Goal: Task Accomplishment & Management: Use online tool/utility

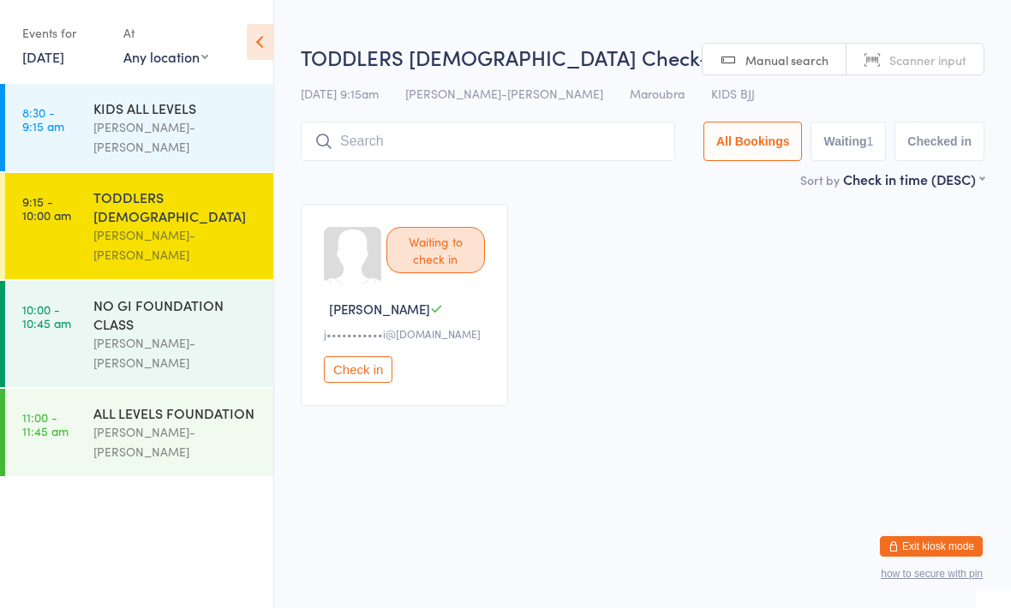
click at [554, 142] on input "search" at bounding box center [488, 141] width 374 height 39
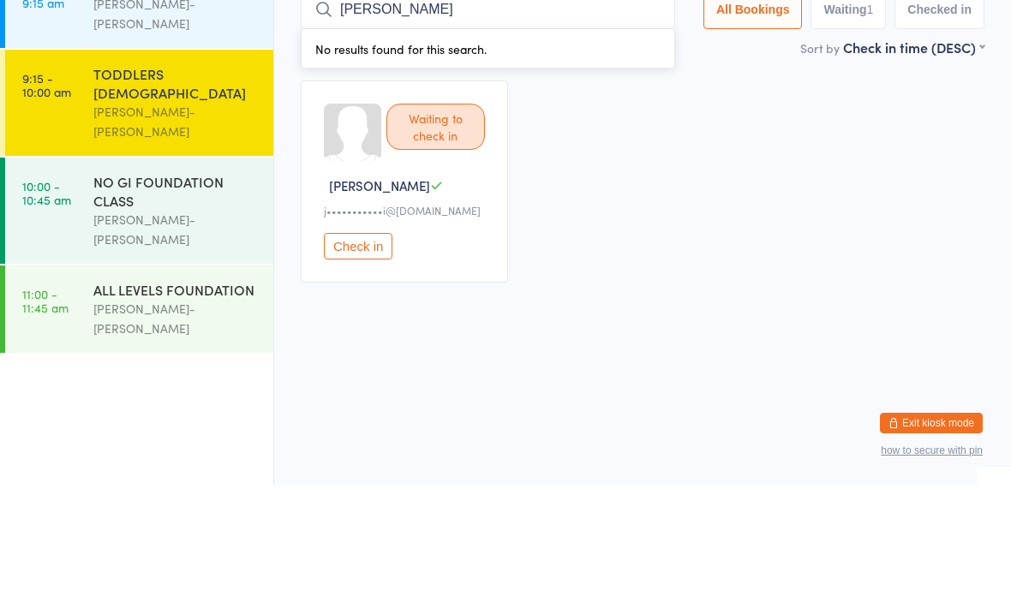
click at [771, 189] on div "Waiting to check in [PERSON_NAME] G j•••••••••••i@[DOMAIN_NAME] Check in" at bounding box center [642, 305] width 715 height 233
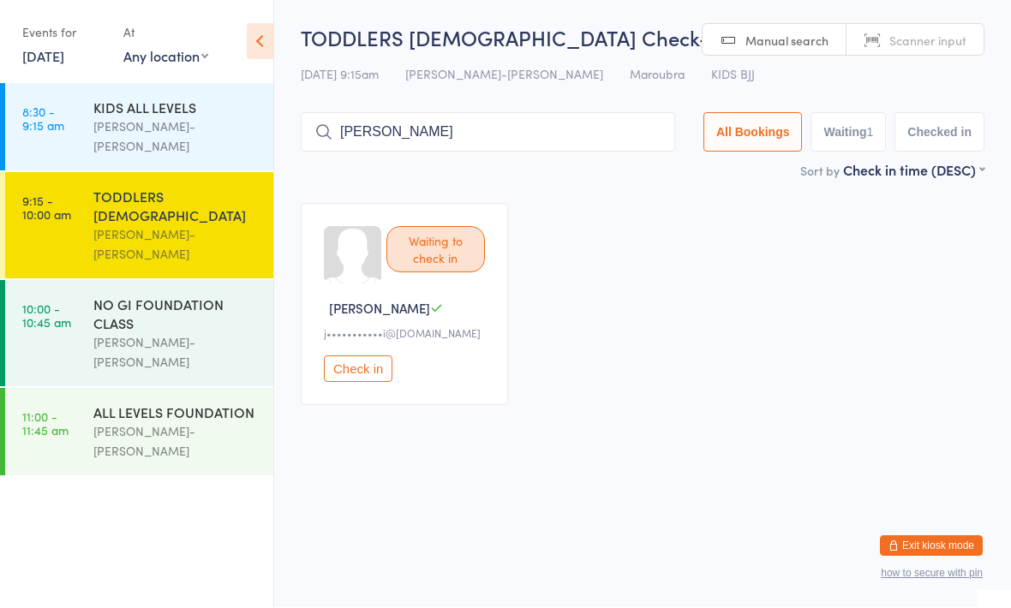
click at [609, 141] on input "[PERSON_NAME]" at bounding box center [488, 132] width 374 height 39
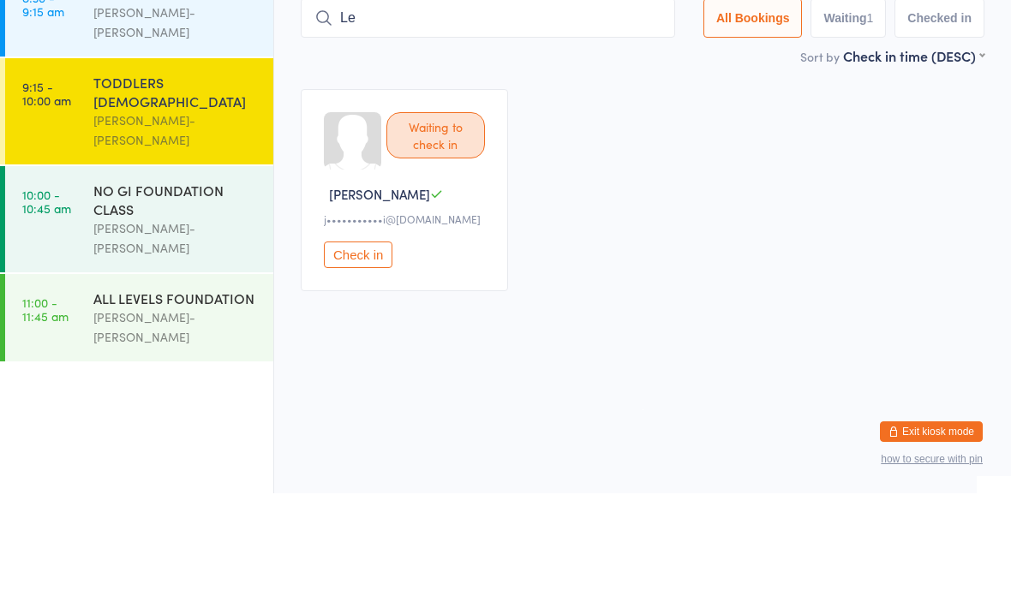
type input "L"
click at [179, 296] on div "NO GI FOUNDATION CLASS" at bounding box center [175, 315] width 165 height 38
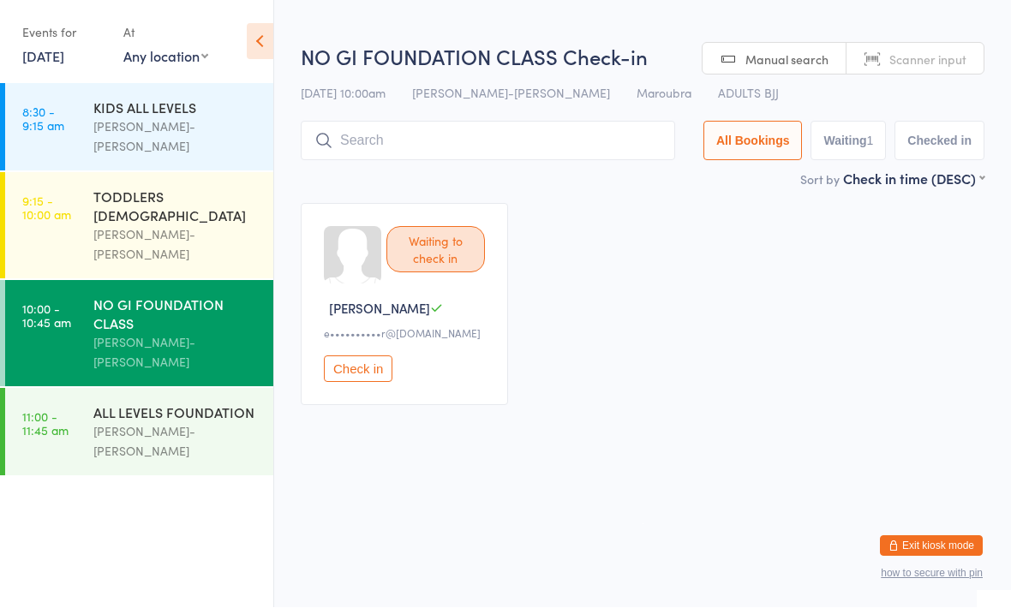
click at [529, 143] on input "search" at bounding box center [488, 141] width 374 height 39
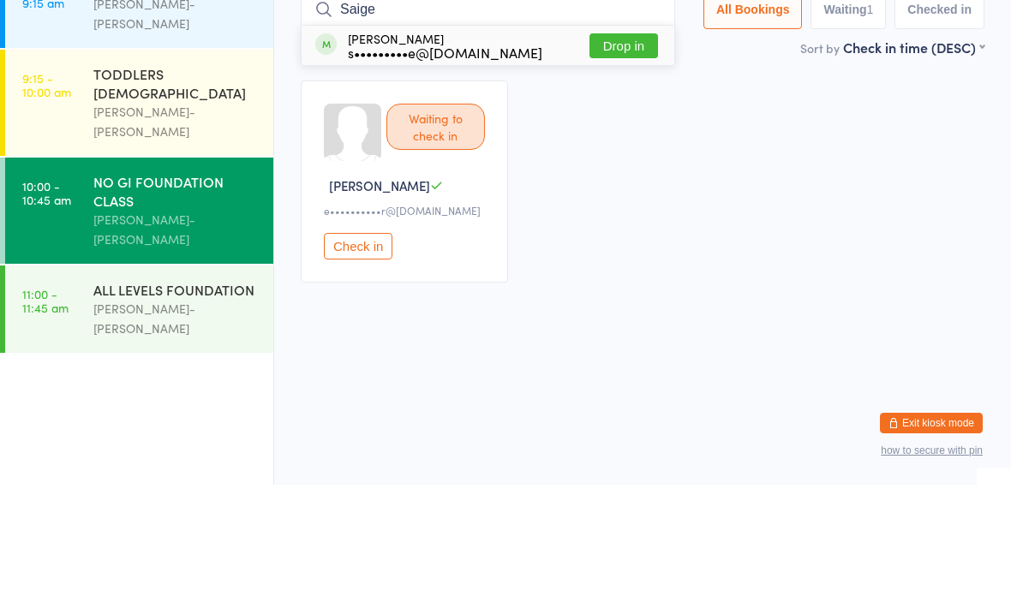
type input "Saige"
click at [612, 157] on button "Drop in" at bounding box center [623, 169] width 69 height 25
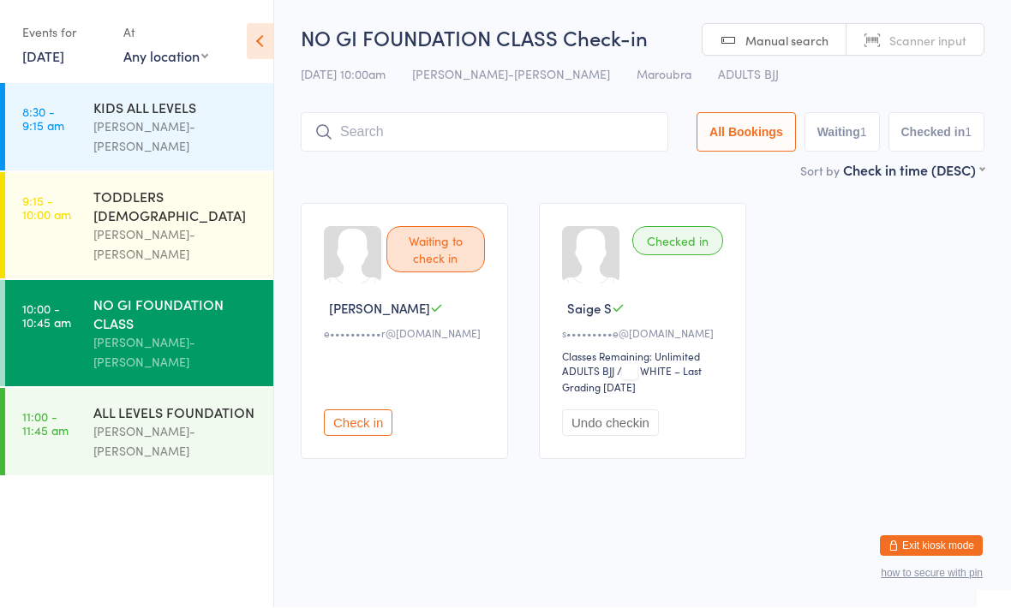
click at [160, 422] on div "[PERSON_NAME]-[PERSON_NAME]" at bounding box center [175, 441] width 165 height 39
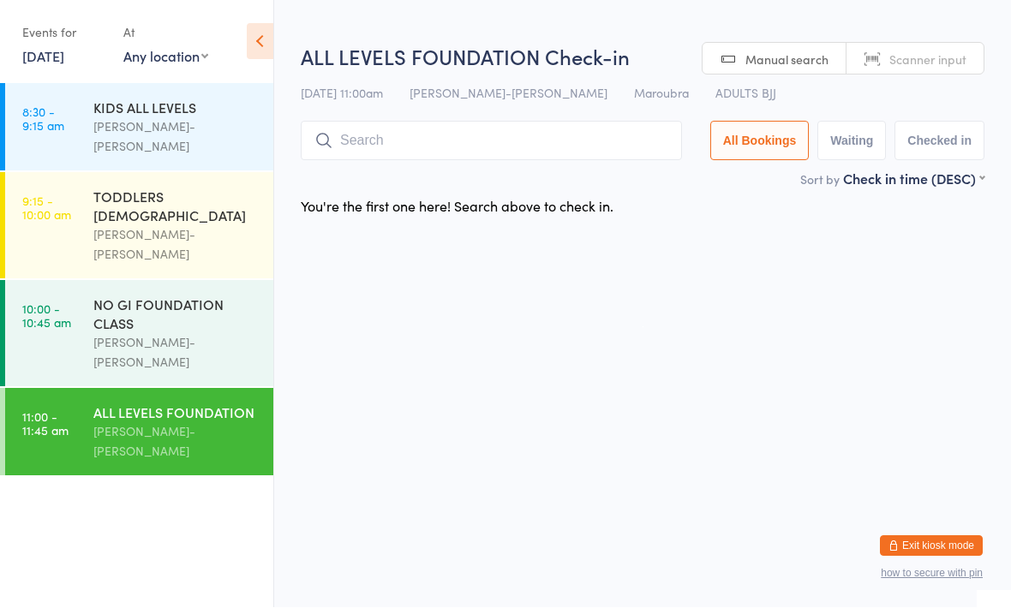
click at [476, 138] on input "search" at bounding box center [491, 141] width 381 height 39
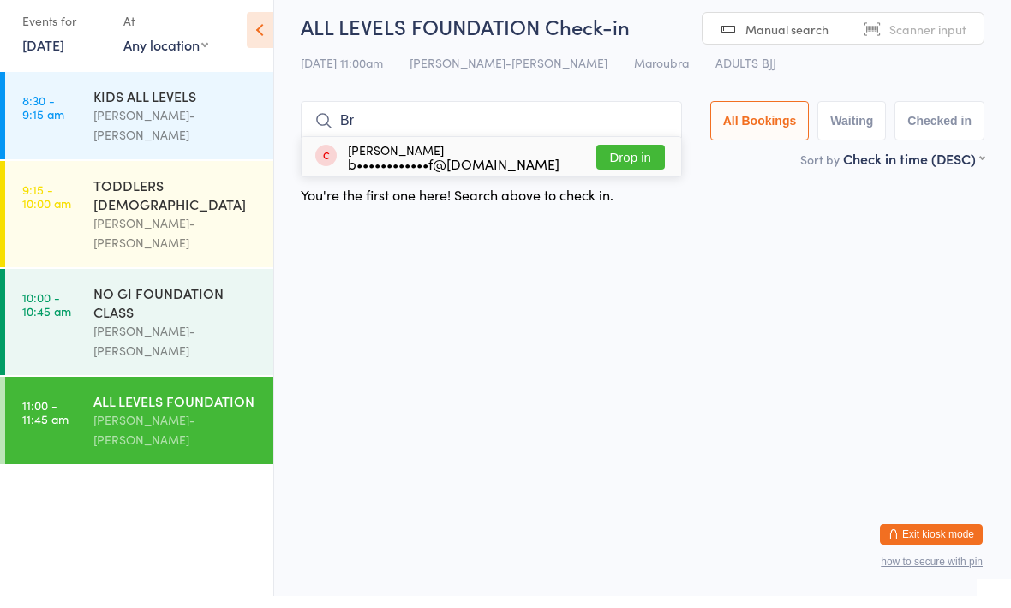
type input "B"
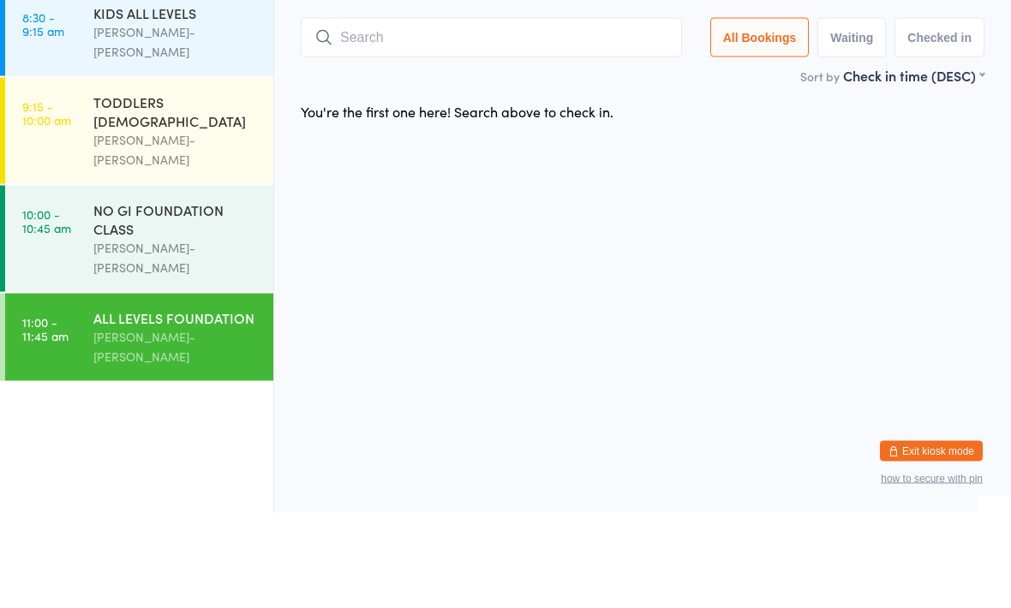
click at [209, 296] on div "NO GI FOUNDATION CLASS" at bounding box center [175, 315] width 165 height 38
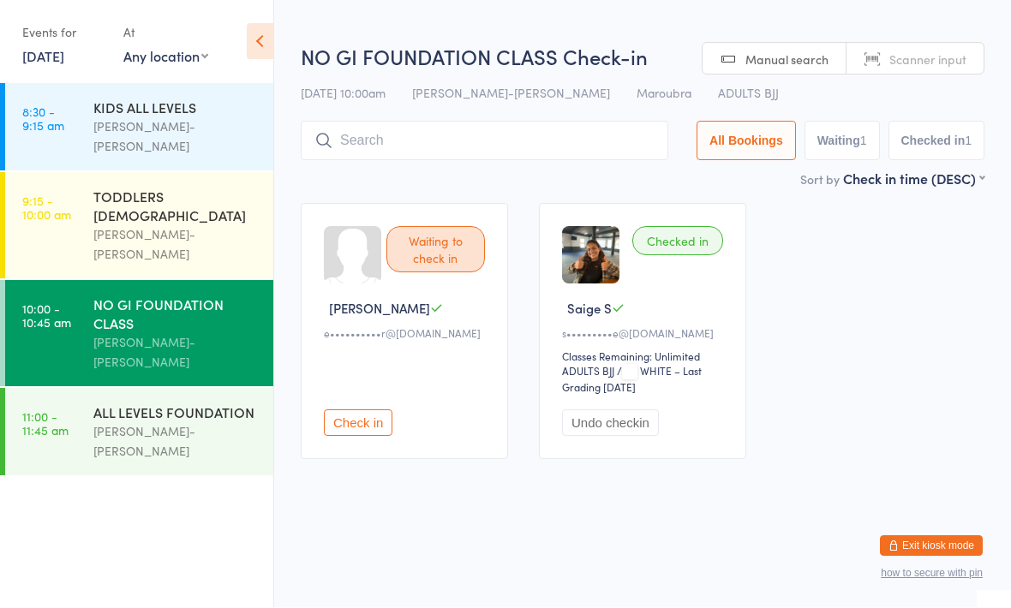
click at [565, 160] on input "search" at bounding box center [485, 141] width 368 height 39
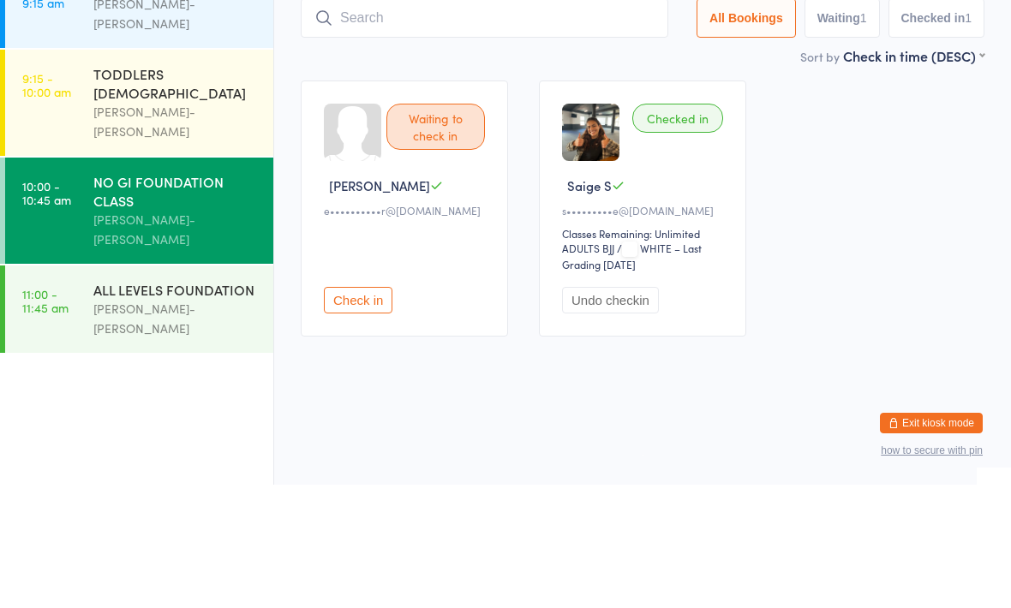
type input "S"
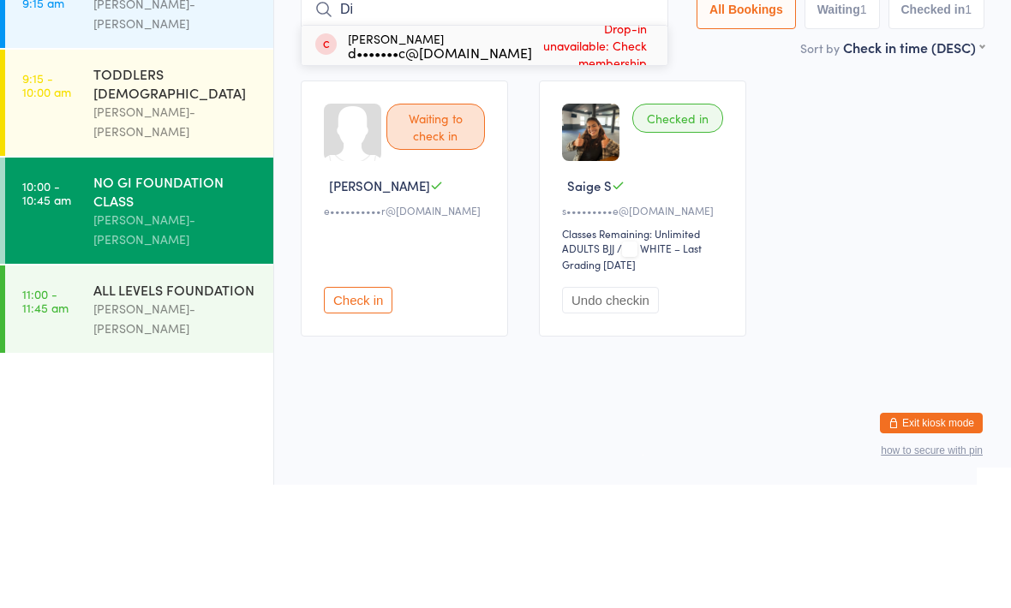
type input "D"
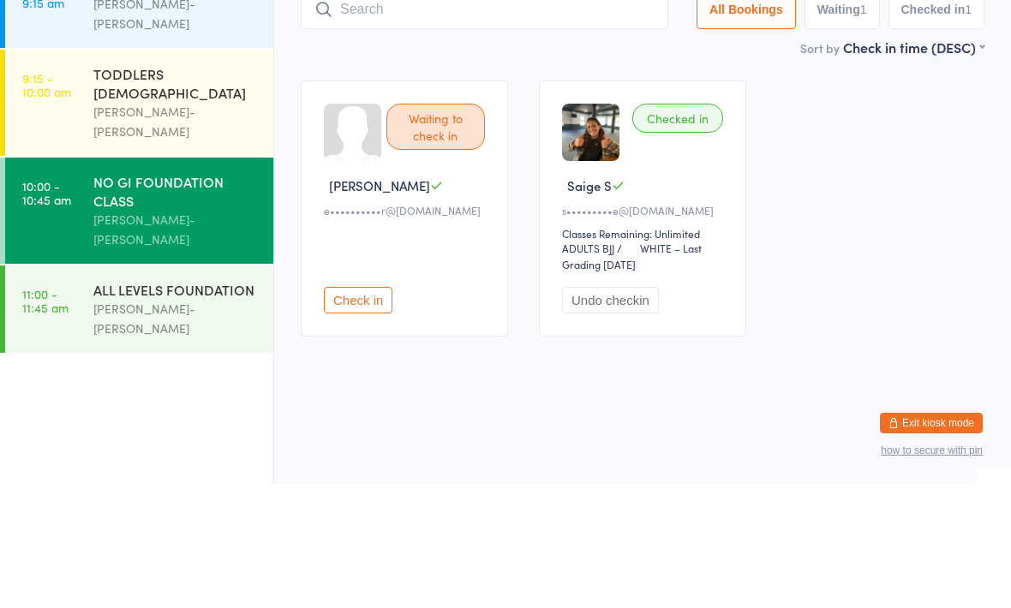
click at [206, 296] on div "NO GI FOUNDATION CLASS" at bounding box center [175, 315] width 165 height 38
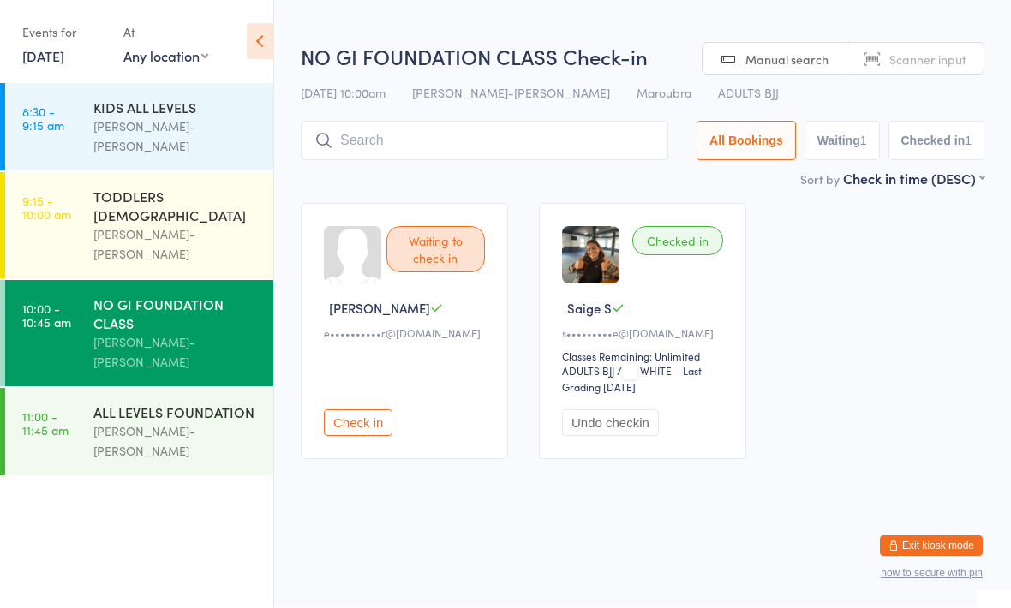
click at [542, 132] on input "search" at bounding box center [485, 141] width 368 height 39
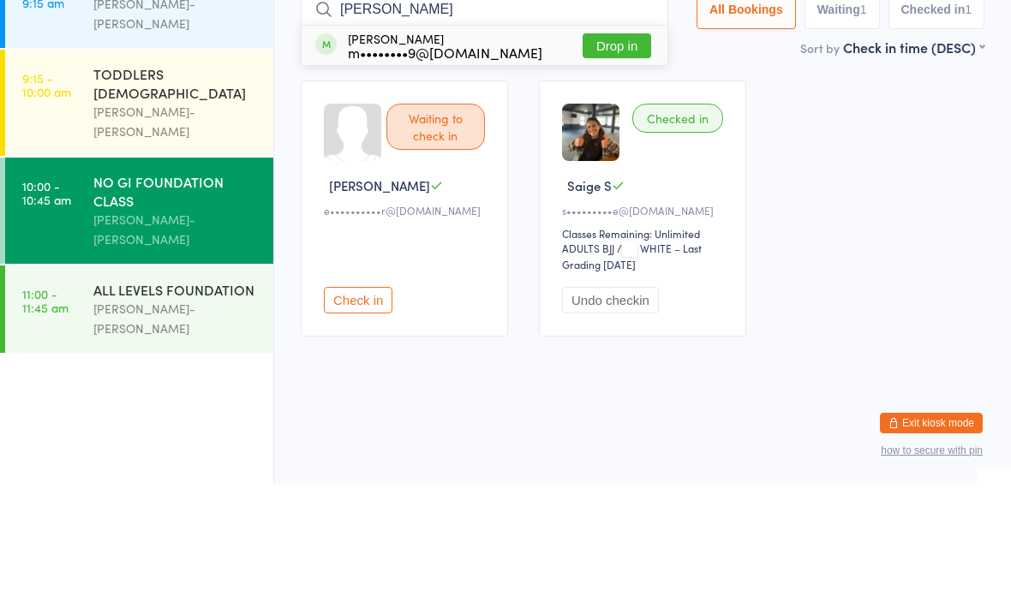
type input "[PERSON_NAME]"
click at [611, 157] on button "Drop in" at bounding box center [617, 169] width 69 height 25
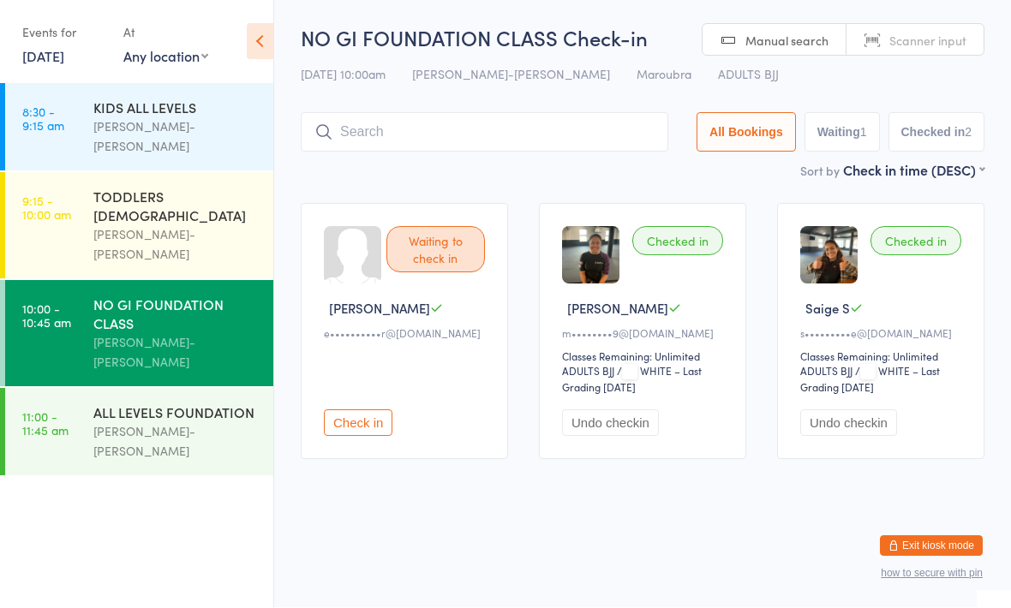
click at [169, 389] on div "ALL LEVELS FOUNDATION [PERSON_NAME]-[PERSON_NAME]" at bounding box center [183, 432] width 180 height 87
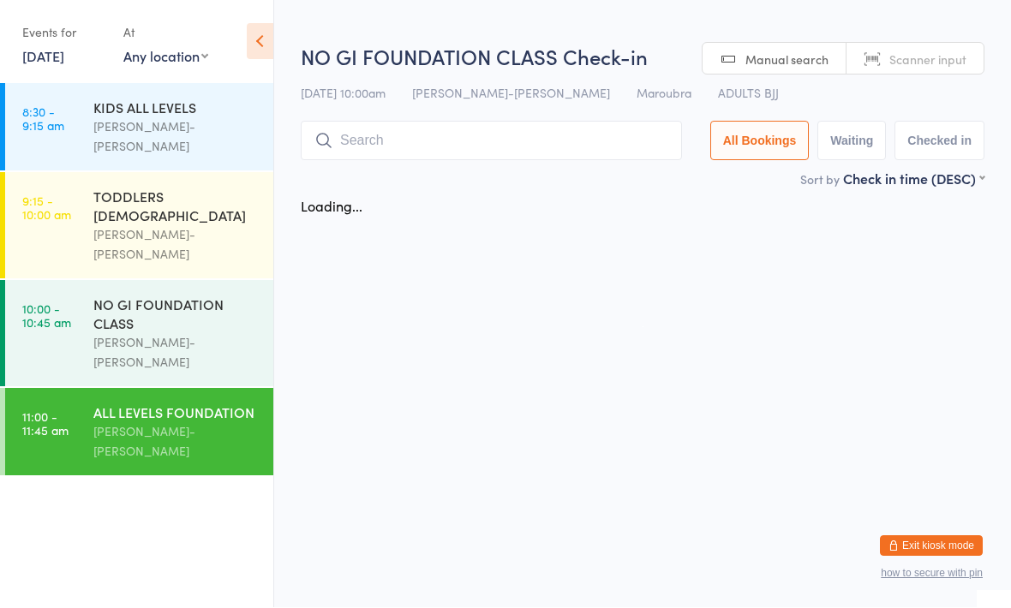
click at [508, 141] on input "search" at bounding box center [491, 141] width 381 height 39
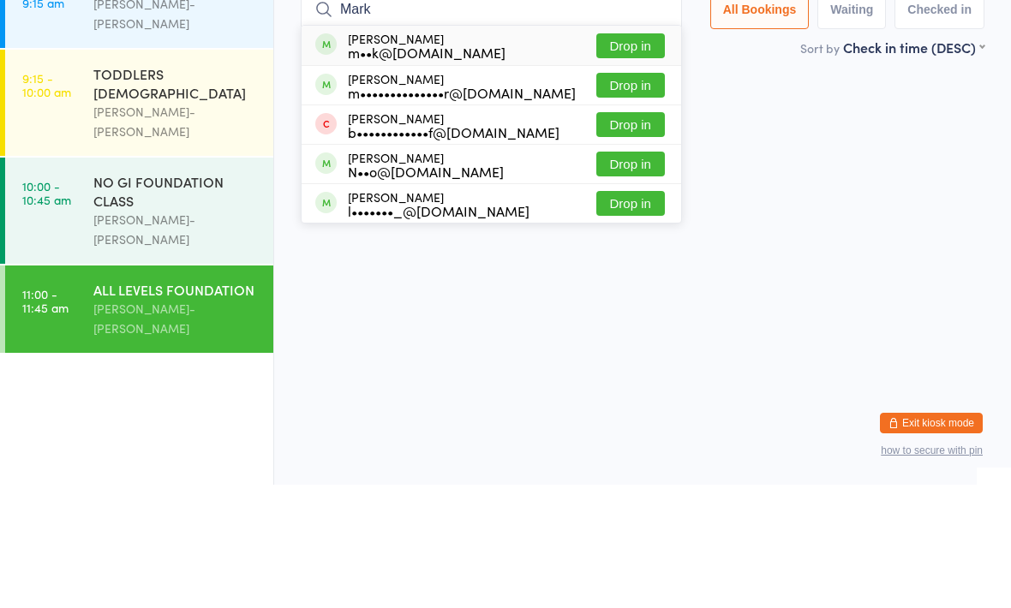
type input "Mark"
click at [612, 157] on button "Drop in" at bounding box center [630, 169] width 69 height 25
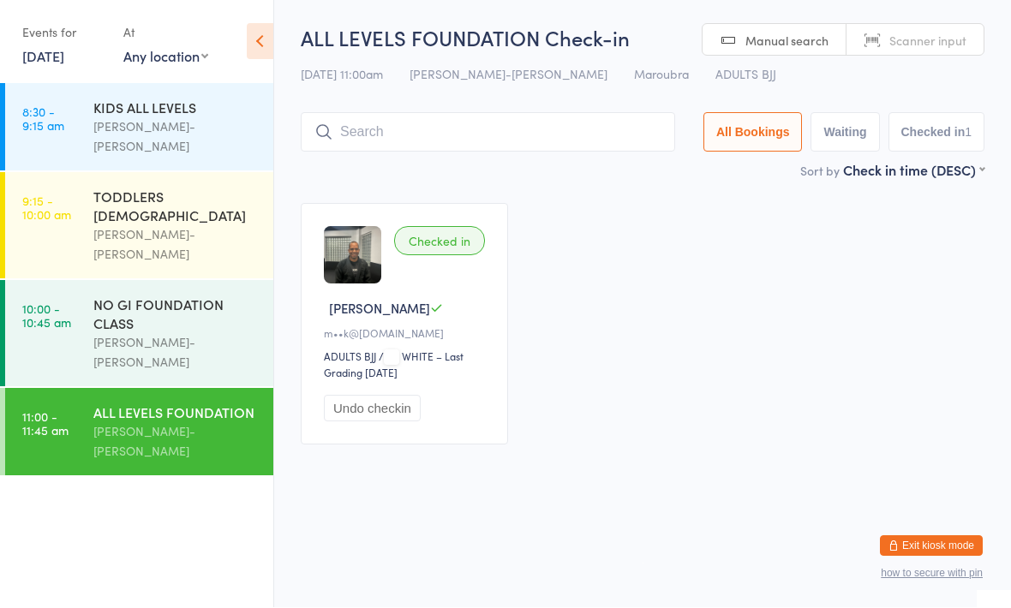
click at [470, 145] on input "search" at bounding box center [488, 132] width 374 height 39
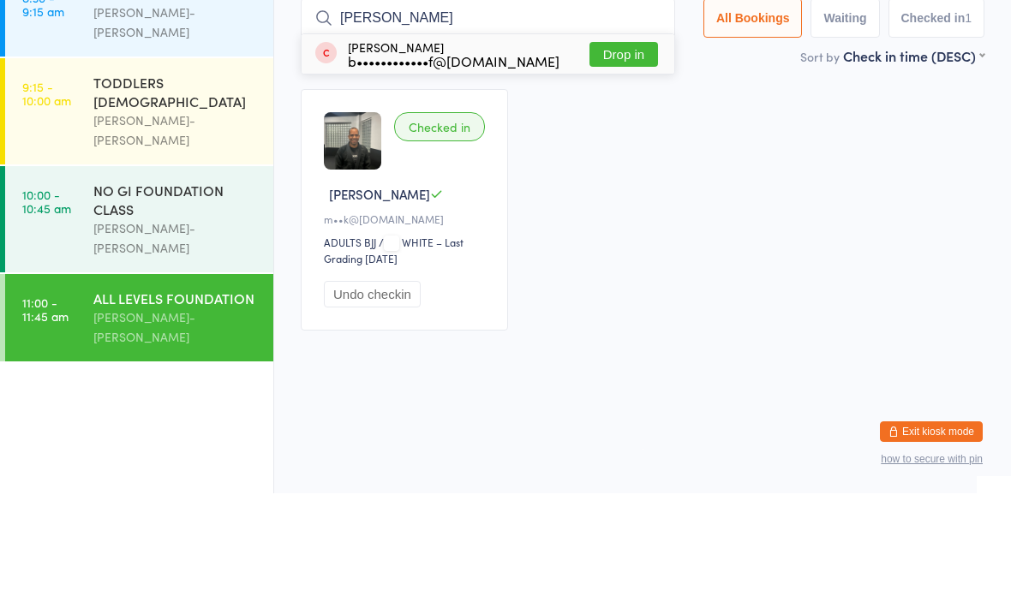
type input "[PERSON_NAME]"
click at [429, 169] on div "b••••••••••••f@[DOMAIN_NAME]" at bounding box center [454, 176] width 212 height 14
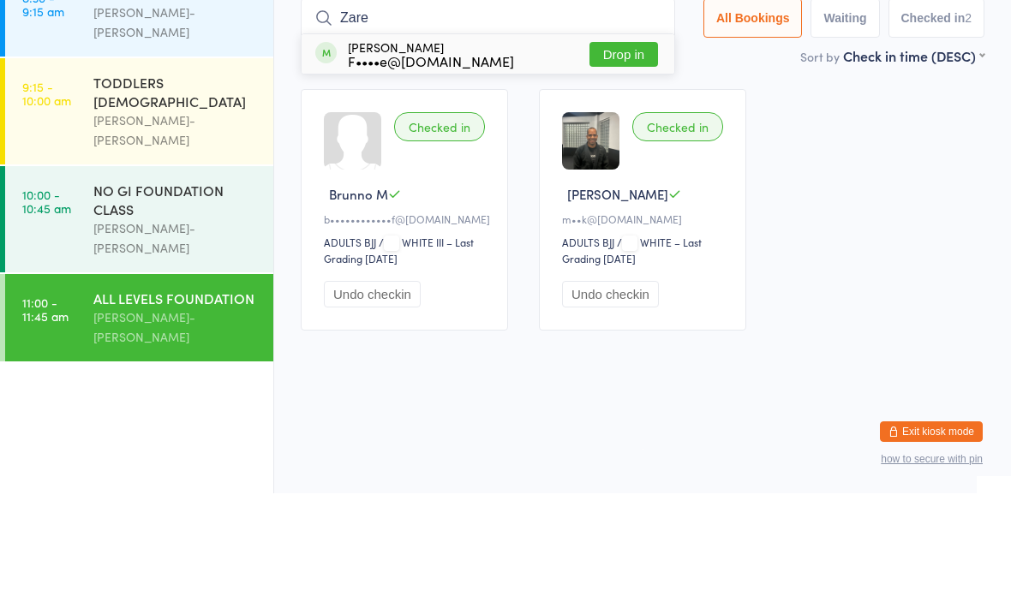
type input "Zare"
click at [613, 157] on button "Drop in" at bounding box center [623, 169] width 69 height 25
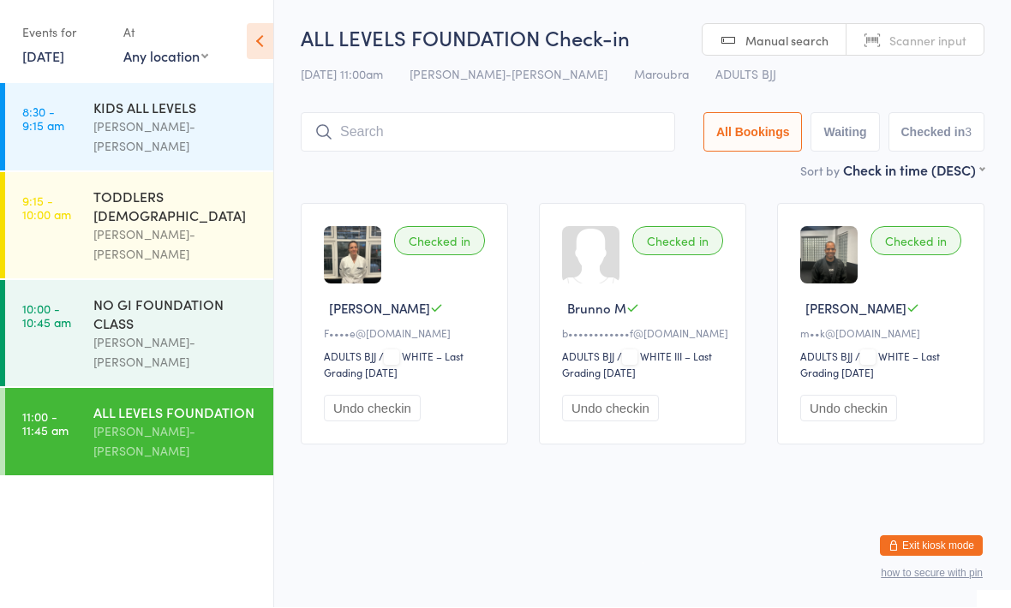
click at [56, 389] on link "11:00 - 11:45 am ALL LEVELS FOUNDATION [PERSON_NAME]-[PERSON_NAME]" at bounding box center [139, 432] width 268 height 87
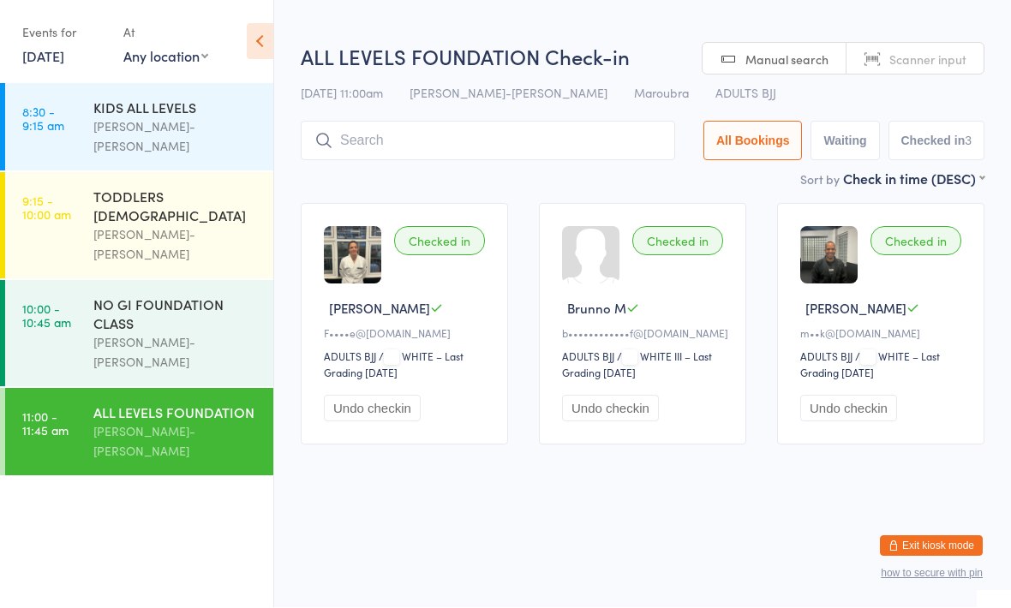
click at [587, 153] on input "search" at bounding box center [488, 141] width 374 height 39
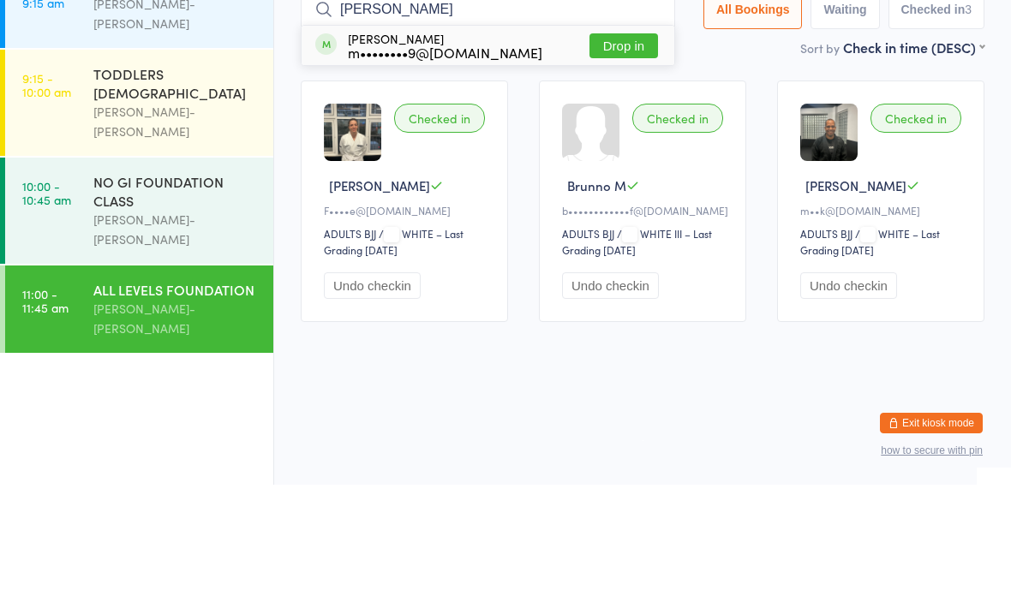
type input "[PERSON_NAME]"
click at [609, 157] on button "Drop in" at bounding box center [623, 169] width 69 height 25
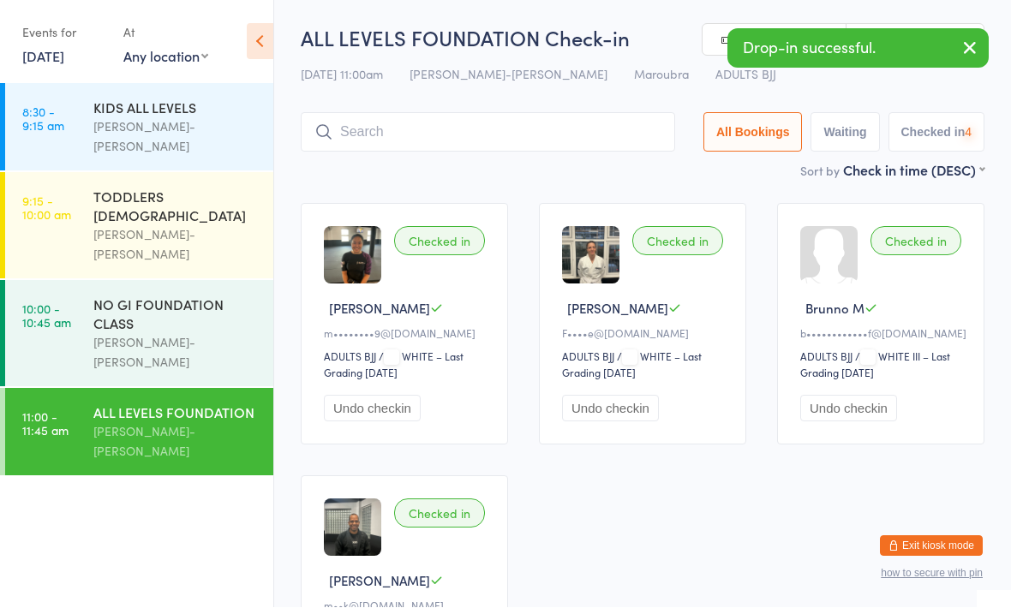
scroll to position [1, 0]
